Goal: Task Accomplishment & Management: Manage account settings

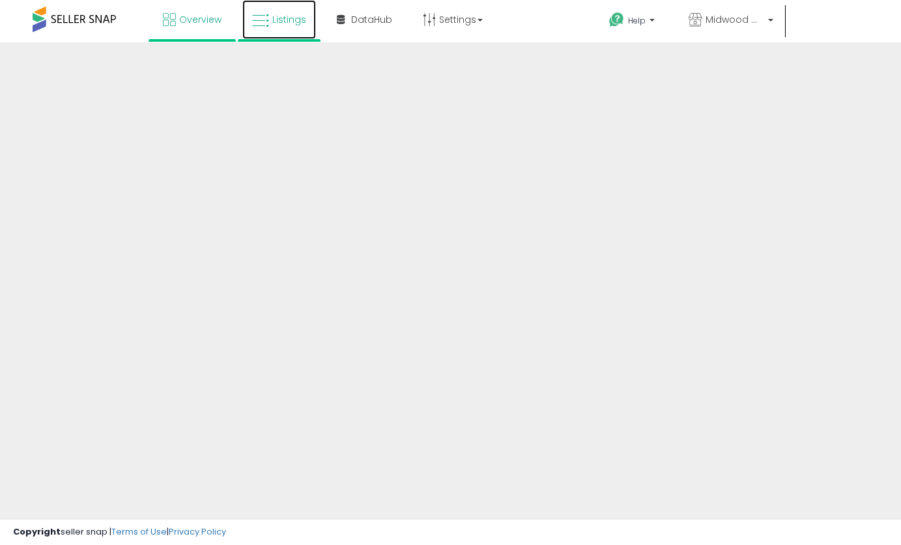
click at [264, 14] on icon at bounding box center [260, 20] width 17 height 17
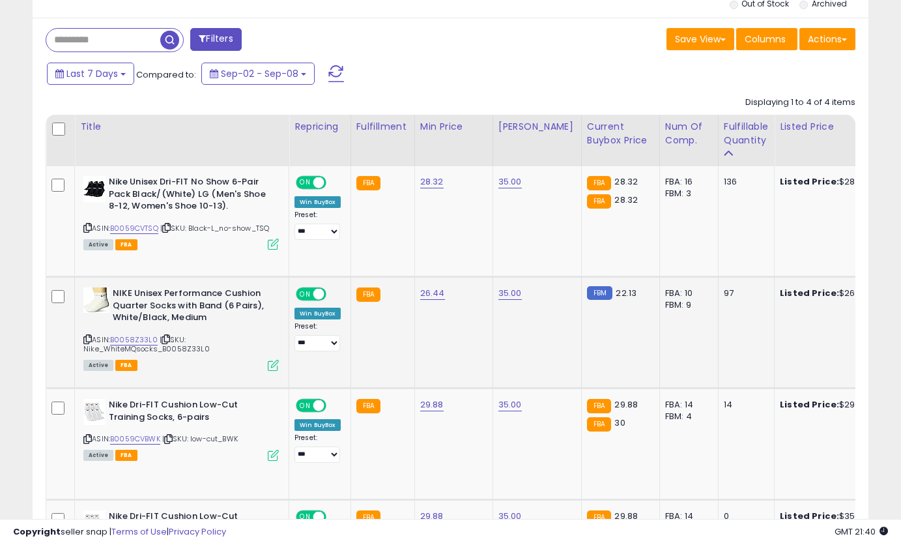
scroll to position [536, 0]
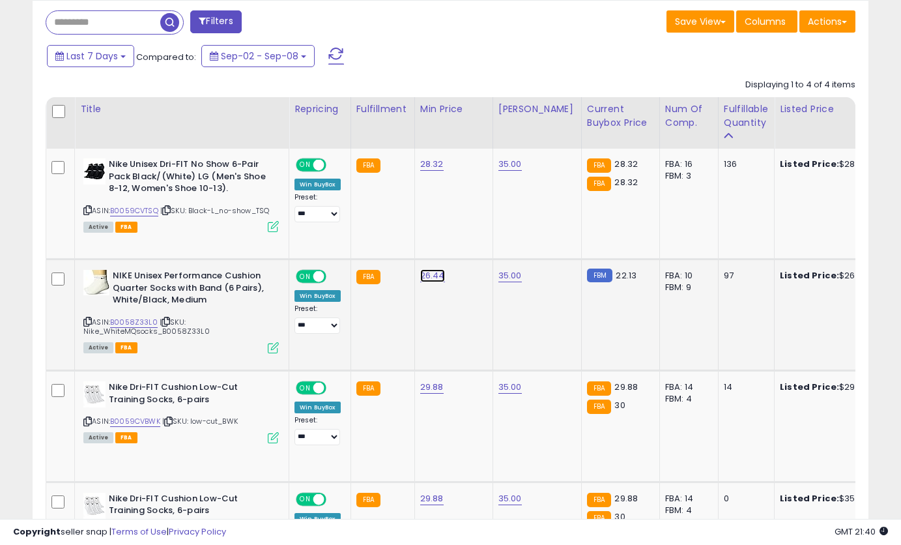
click at [425, 278] on link "26.44" at bounding box center [432, 275] width 25 height 13
drag, startPoint x: 379, startPoint y: 246, endPoint x: 319, endPoint y: 244, distance: 60.0
type input "*****"
click button "submit" at bounding box center [474, 243] width 22 height 20
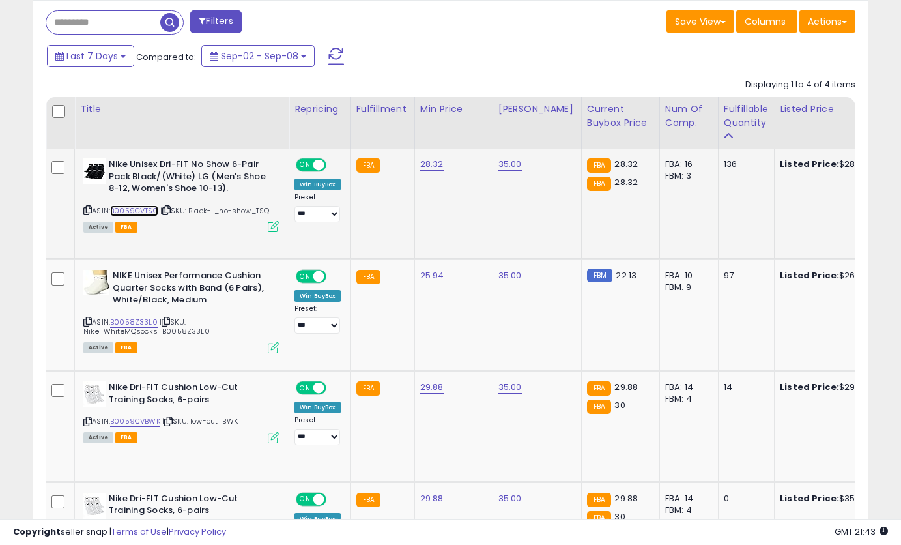
click at [140, 212] on link "B0059CVTSQ" at bounding box center [134, 210] width 48 height 11
click at [152, 425] on link "B0059CVBWK" at bounding box center [135, 421] width 50 height 11
